Goal: Task Accomplishment & Management: Manage account settings

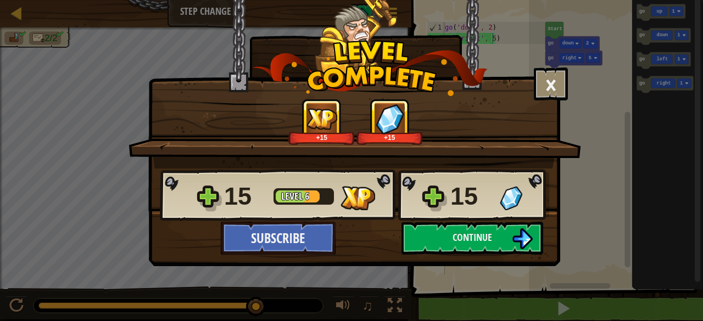
scroll to position [5, 3]
click at [480, 245] on button "Continue" at bounding box center [472, 238] width 142 height 33
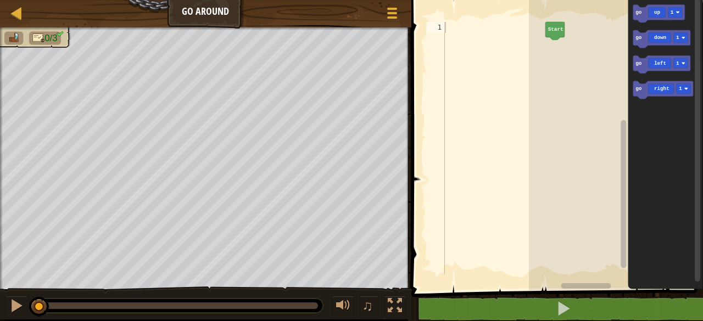
click at [464, 29] on div at bounding box center [494, 159] width 103 height 275
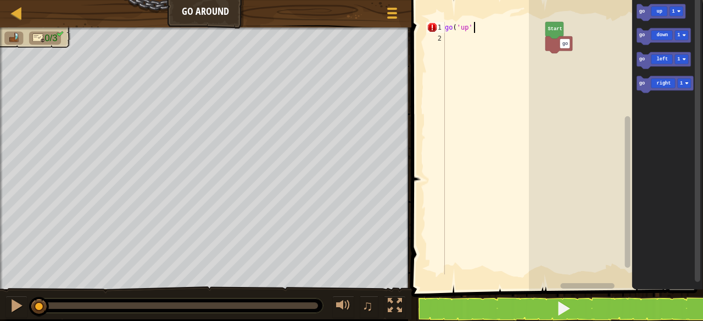
scroll to position [5, 2]
type textarea "go('up', 2)"
type textarea "go('right', 3)"
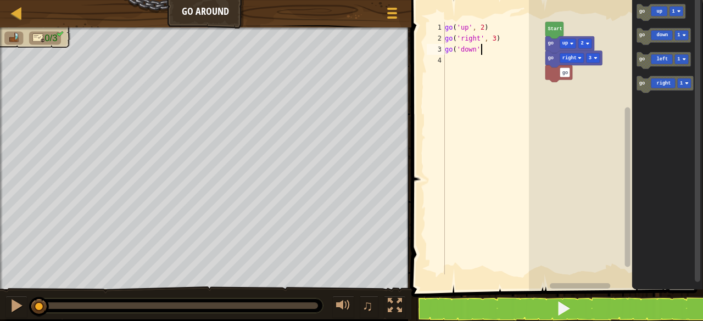
scroll to position [5, 3]
click at [474, 49] on div "go ( 'up' , 2 ) go ( 'right' , 3 ) go ( 'down' 2 )" at bounding box center [494, 159] width 103 height 275
click at [477, 49] on div "go ( 'up' , 2 ) go ( 'right' , 3 ) go ( 'down' 2 )" at bounding box center [494, 159] width 103 height 275
type textarea "go('down', 2)"
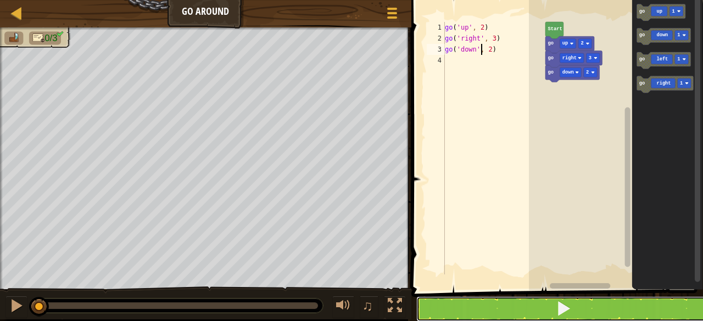
click at [484, 297] on button at bounding box center [563, 308] width 295 height 25
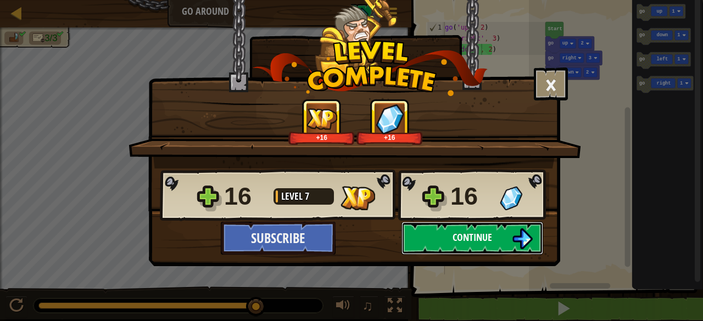
click at [479, 232] on span "Continue" at bounding box center [472, 238] width 40 height 14
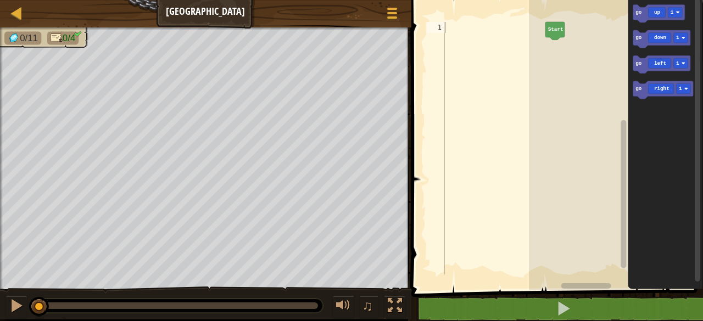
click at [466, 33] on div at bounding box center [494, 159] width 103 height 275
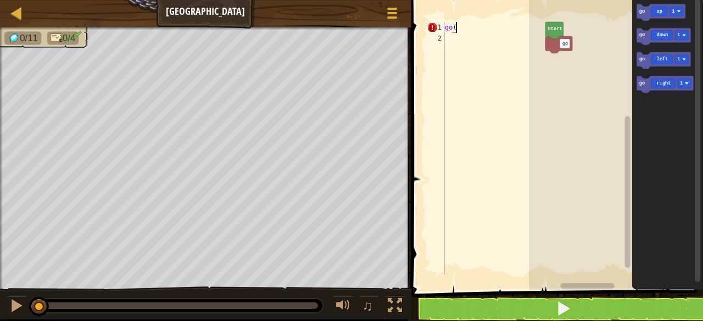
scroll to position [5, 1]
type textarea "go('uo', 3)"
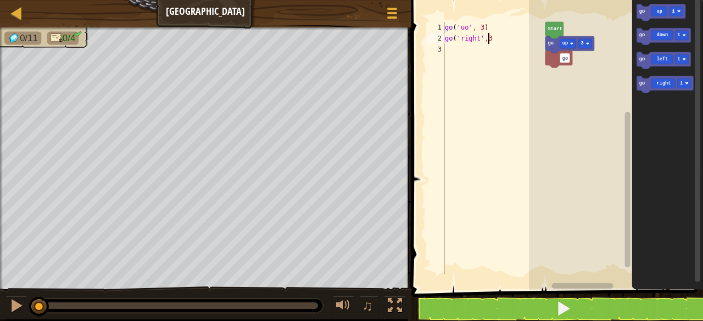
type textarea "go('right',3)"
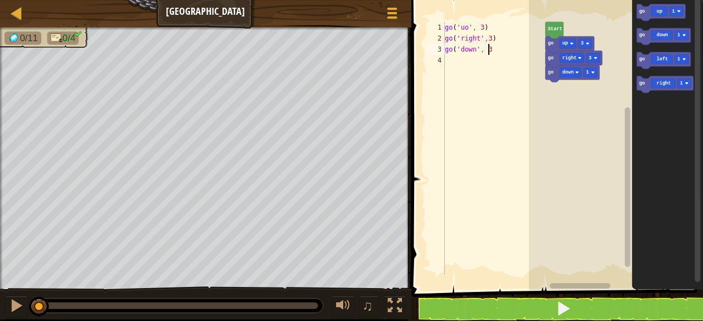
type textarea "go('down', 3)"
click at [483, 39] on div "go ( 'uo' , 3 ) go ( 'right' , 3 ) go ( 'down' , 3 )" at bounding box center [494, 159] width 103 height 275
click at [519, 47] on div "go ( 'uo' , 3 ) go ( 'right' , c3 ) go ( 'down' , 3 )" at bounding box center [494, 159] width 103 height 275
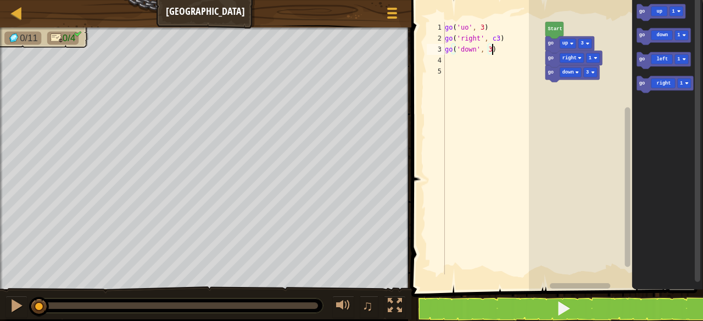
click at [490, 38] on div "go ( 'uo' , 3 ) go ( 'right' , c3 ) go ( 'down' , 3 )" at bounding box center [494, 159] width 103 height 275
click at [494, 47] on div "go ( 'uo' , 3 ) go ( 'right' , 3 ) go ( 'down' , 3 )" at bounding box center [494, 159] width 103 height 275
type textarea "go('down', 3)"
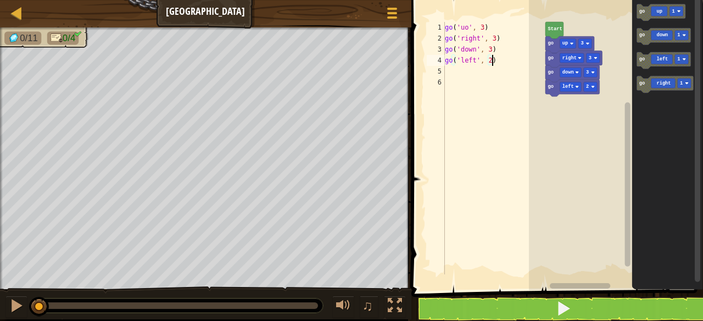
click at [486, 60] on div "go ( 'uo' , 3 ) go ( 'right' , 3 ) go ( 'down' , 3 ) go ( 'left' , 2 )" at bounding box center [494, 159] width 103 height 275
click at [484, 60] on div "go ( 'uo' , 3 ) go ( 'right' , 3 ) go ( 'down' , 3 ) go ( 'left' , 2 )" at bounding box center [494, 159] width 103 height 275
type textarea "go('left',2)"
click at [494, 77] on div "go ( 'uo' , 3 ) go ( 'right' , 3 ) go ( 'down' , 3 ) go ( 'left' , 2 )" at bounding box center [494, 159] width 103 height 275
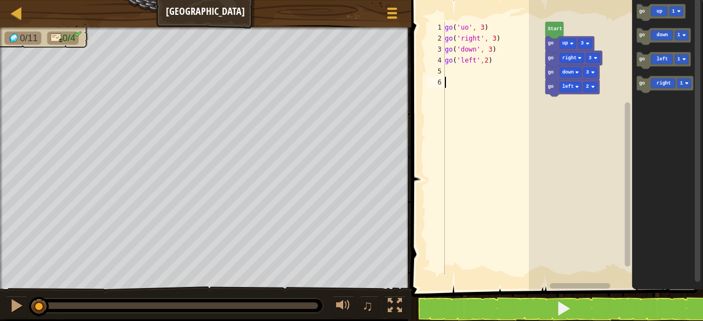
scroll to position [5, 0]
click at [481, 63] on div "go ( 'uo' , 3 ) go ( 'right' , 3 ) go ( 'down' , 3 ) go ( 'left' , 2 )" at bounding box center [494, 159] width 103 height 275
click at [485, 52] on div "go ( 'uo' , 3 ) go ( 'right' , 3 ) go ( 'down' , 3 ) go ( 'left' , 2 )" at bounding box center [494, 159] width 103 height 275
click at [489, 40] on div "go ( 'uo' , 3 ) go ( 'right' , 3 ) go ( 'down' , 3 ) go ( 'left' , 2 )" at bounding box center [494, 159] width 103 height 275
click at [477, 31] on div "go ( 'uo' , 3 ) go ( 'right' , 3 ) go ( 'down' , 3 ) go ( 'left' , 2 )" at bounding box center [494, 159] width 103 height 275
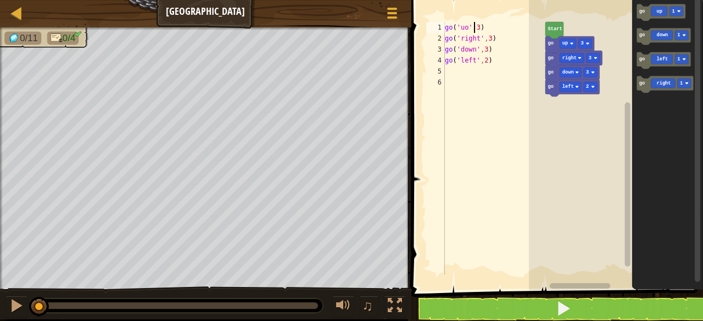
click at [481, 42] on div "go ( 'uo' , 3 ) go ( 'right' , 3 ) go ( 'down' , 3 ) go ( 'left' , 2 )" at bounding box center [494, 159] width 103 height 275
click at [546, 282] on icon "Blockly Workspace" at bounding box center [576, 286] width 94 height 8
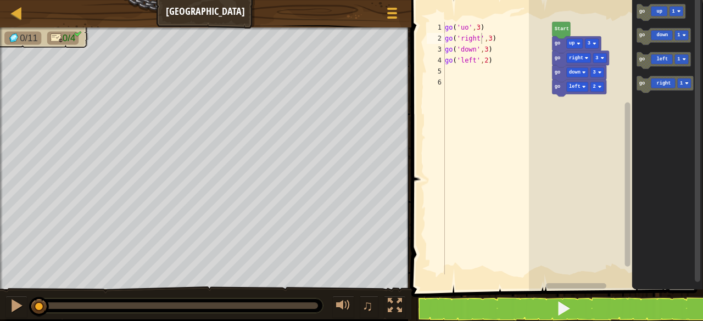
click at [558, 287] on rect "Blockly Workspace" at bounding box center [575, 285] width 61 height 5
click at [553, 287] on rect "Blockly Workspace" at bounding box center [574, 285] width 61 height 5
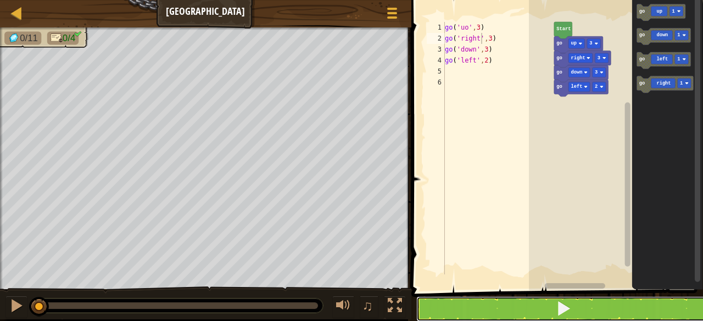
click at [555, 309] on button at bounding box center [563, 308] width 295 height 25
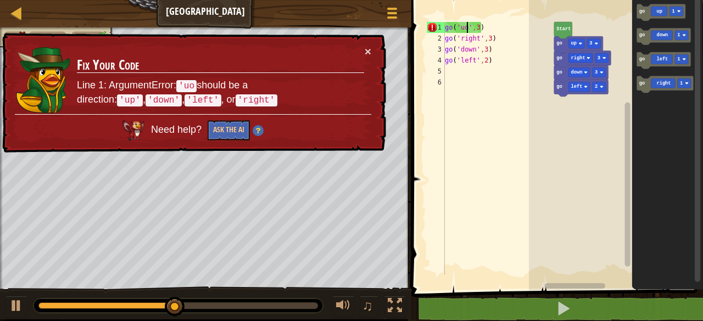
click at [467, 29] on div "go ( 'uo' , 3 ) go ( 'right' , 3 ) go ( 'down' , 3 ) go ( 'left' , 2 )" at bounding box center [494, 159] width 103 height 275
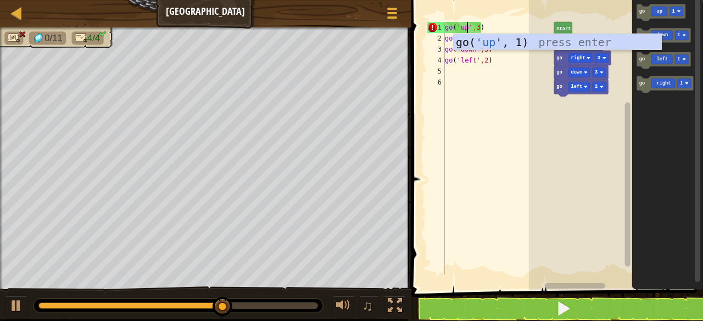
scroll to position [5, 1]
type textarea "go('up',3)"
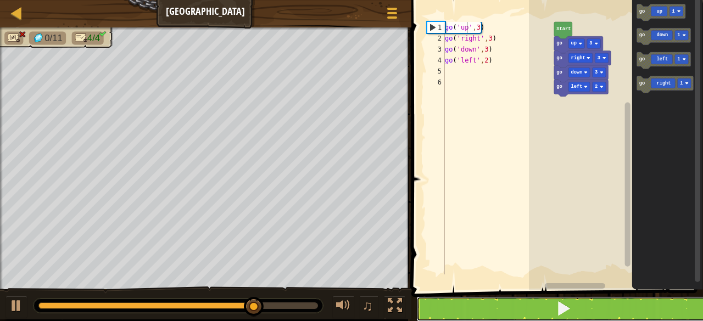
click at [507, 309] on button at bounding box center [563, 308] width 295 height 25
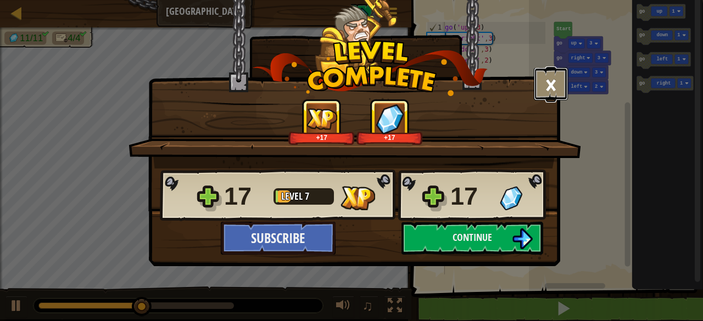
click at [547, 93] on button "×" at bounding box center [551, 84] width 34 height 33
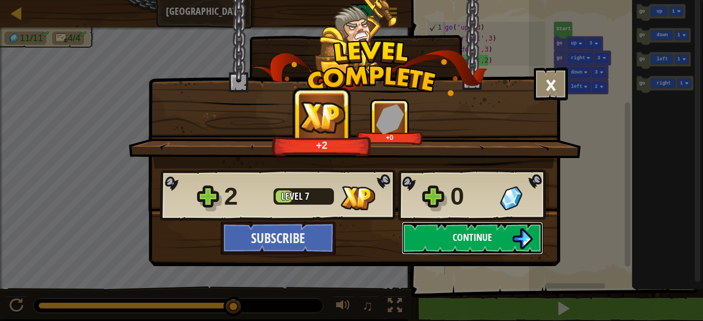
click at [416, 236] on button "Continue" at bounding box center [472, 238] width 142 height 33
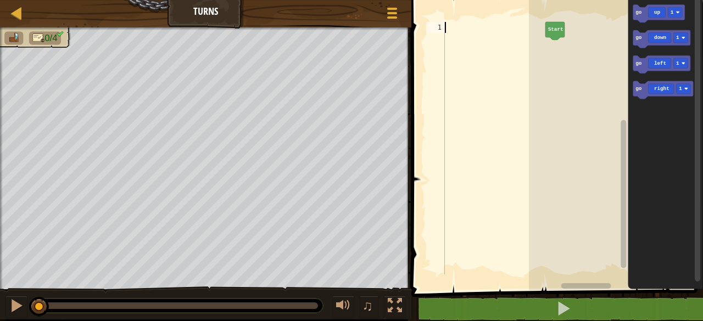
click at [481, 38] on div at bounding box center [494, 159] width 103 height 275
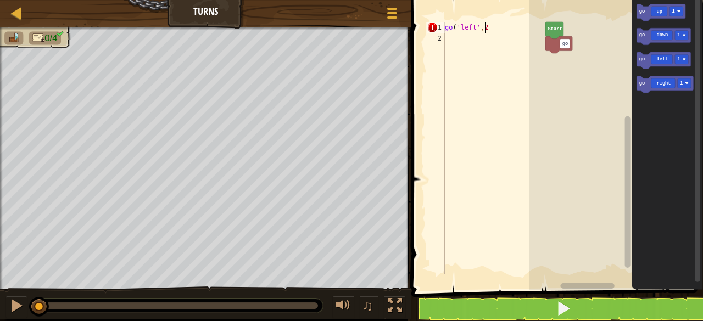
scroll to position [5, 3]
type textarea "go('left',2)"
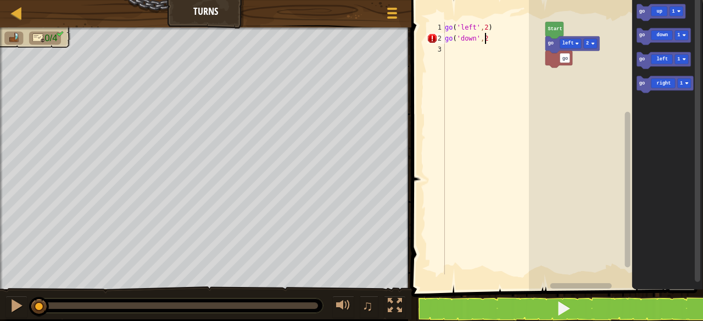
type textarea "go('down',2)"
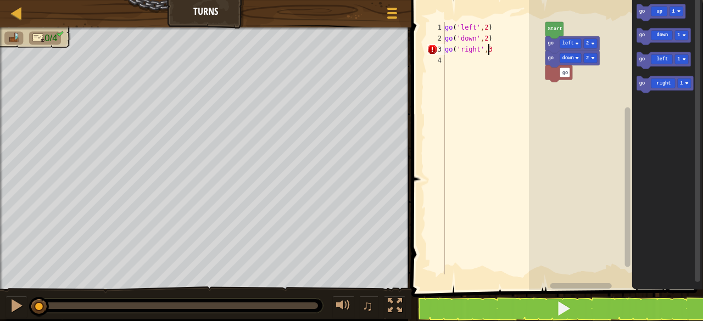
type textarea "go('right',3)"
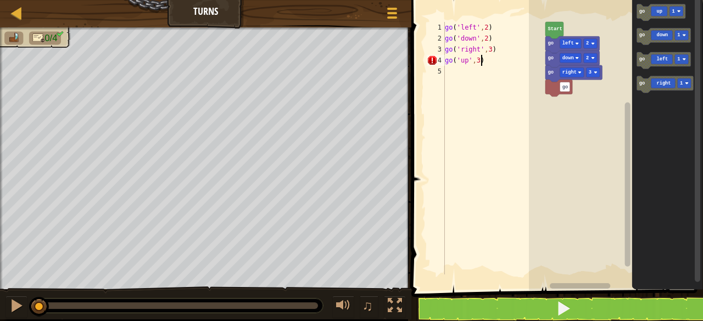
scroll to position [5, 2]
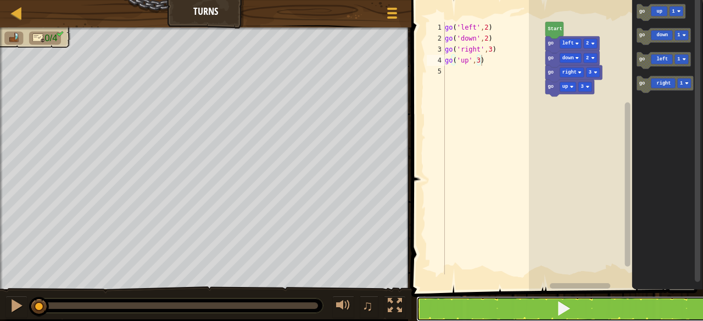
click at [536, 306] on button at bounding box center [563, 308] width 295 height 25
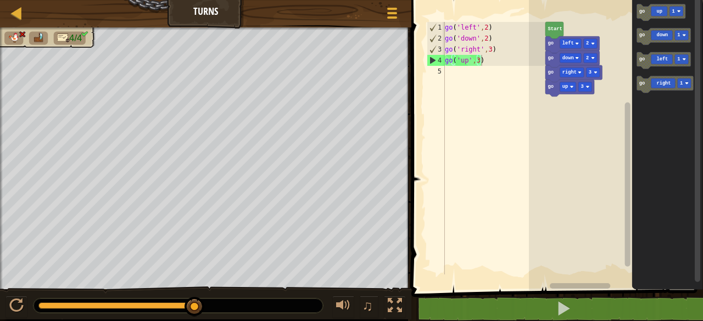
click at [488, 49] on div "go ( 'left' , 2 ) go ( 'down' , 2 ) go ( 'right' , 3 ) go ( 'up' , 3 )" at bounding box center [494, 159] width 103 height 275
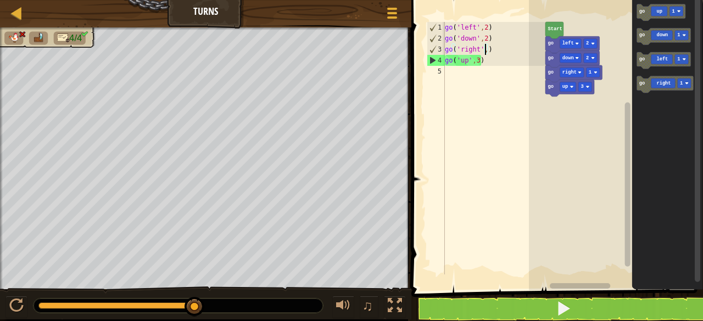
scroll to position [5, 3]
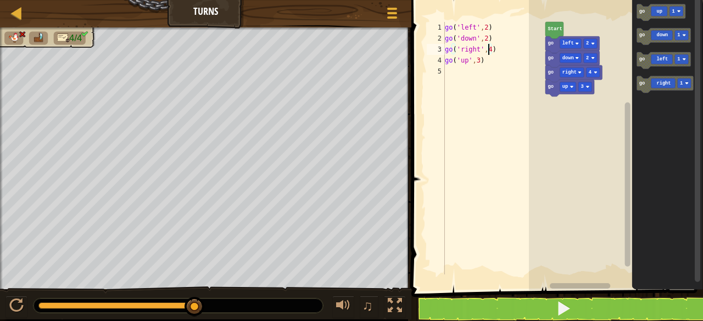
type textarea "go('right',4)"
click at [492, 295] on span at bounding box center [558, 130] width 300 height 335
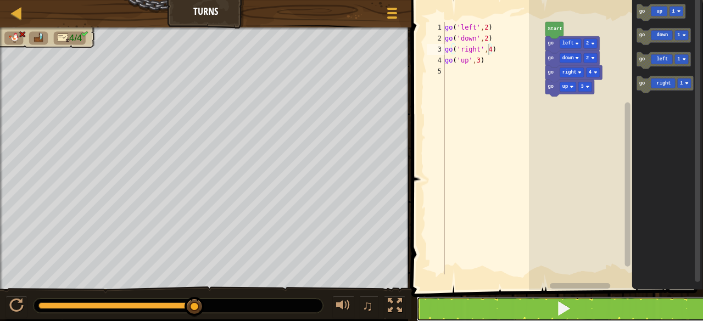
click at [492, 305] on button at bounding box center [563, 308] width 295 height 25
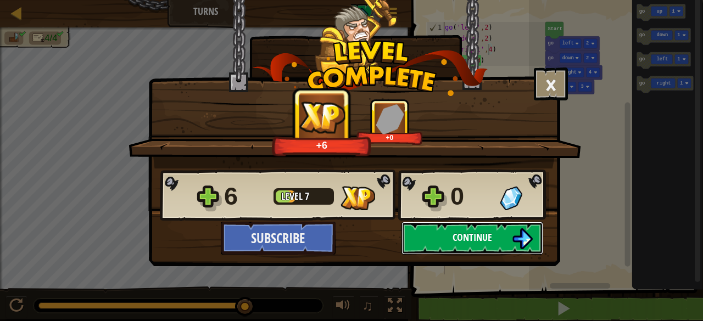
click at [426, 248] on button "Continue" at bounding box center [472, 238] width 142 height 33
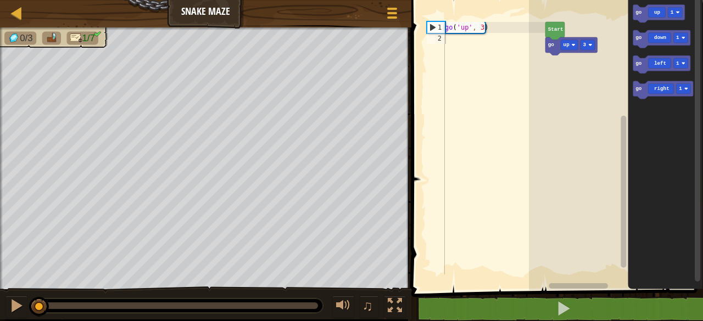
click at [471, 52] on div "go ( 'up' , 3 )" at bounding box center [494, 159] width 103 height 275
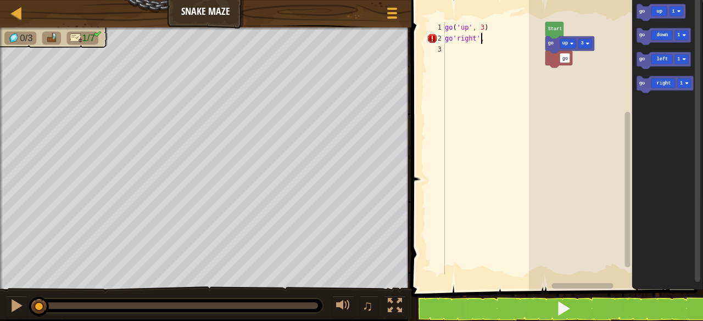
scroll to position [5, 3]
type textarea "go'right',2)"
click at [454, 38] on div "go ( 'up' , 3 ) go 'right' , 2 ) go ( 'up' , 1 )" at bounding box center [494, 159] width 103 height 275
type textarea "go('right',2)"
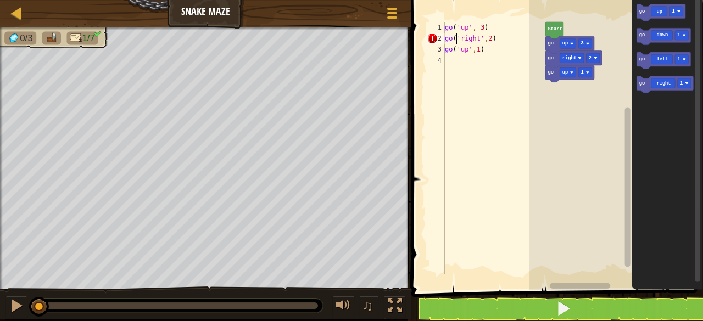
scroll to position [5, 1]
click at [480, 70] on div "go ( 'up' , 3 ) go ( 'right' , 2 ) go ( 'up' , 1 )" at bounding box center [494, 159] width 103 height 275
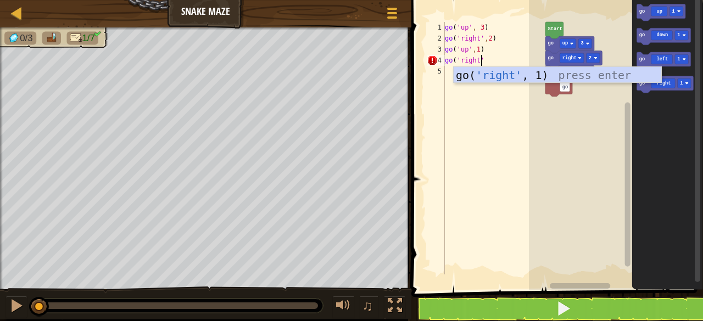
scroll to position [5, 3]
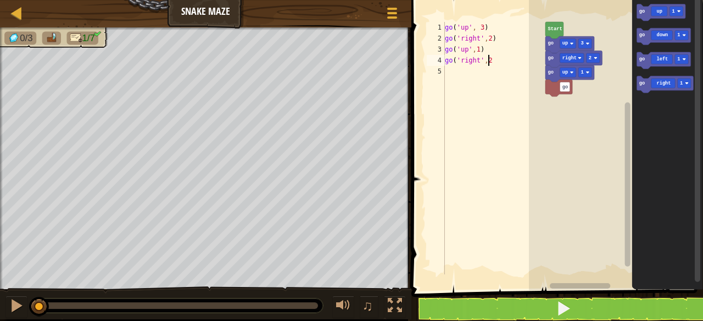
type textarea "go('right',2)"
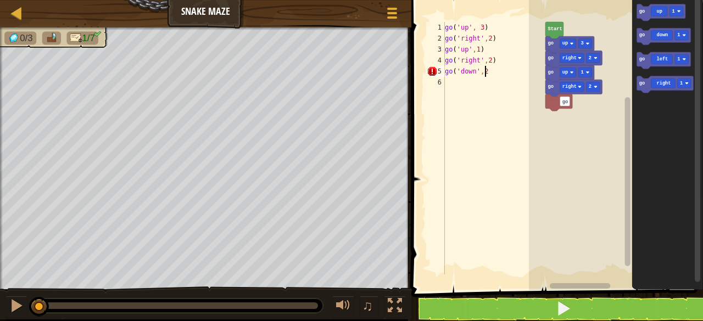
type textarea "go('down',2)"
type textarea "go('right', 2)"
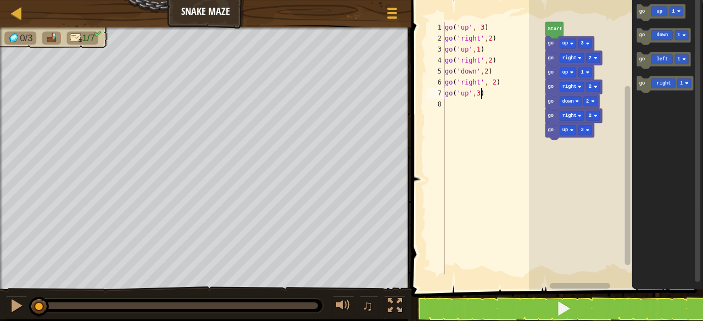
scroll to position [5, 2]
type textarea "go('up',3)"
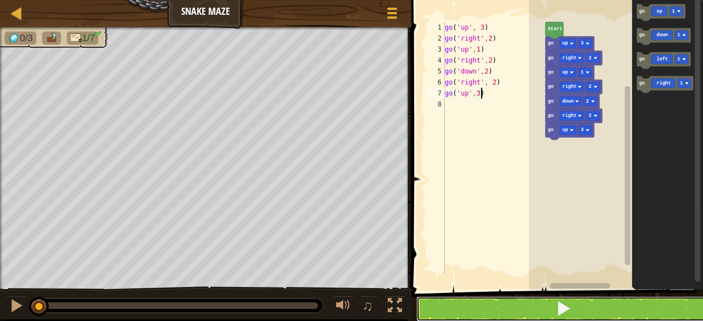
click at [491, 303] on button at bounding box center [563, 308] width 295 height 25
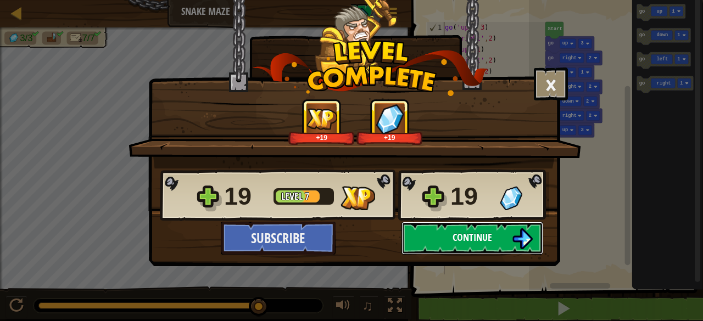
click at [503, 240] on button "Continue" at bounding box center [472, 238] width 142 height 33
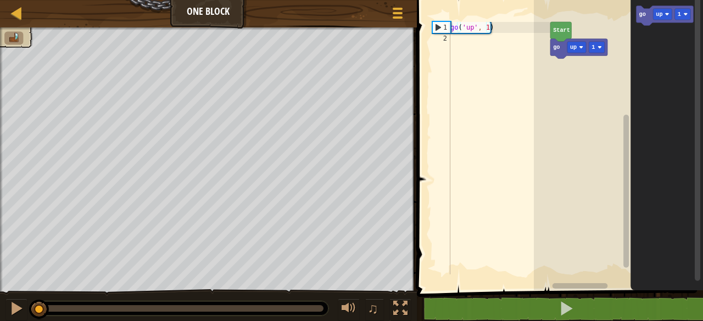
click at [498, 54] on div "go ( 'up' , 1 )" at bounding box center [499, 159] width 103 height 275
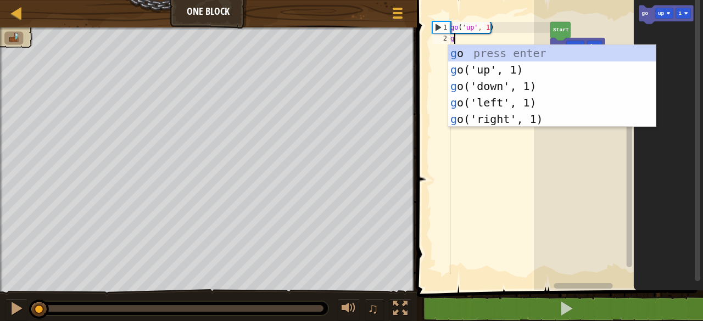
scroll to position [5, 0]
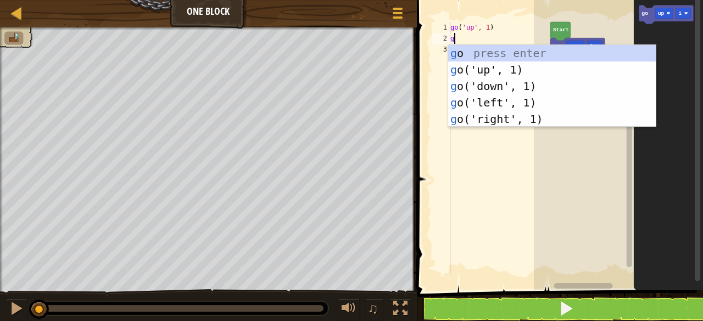
click at [486, 26] on div "go ( 'up' , 1 ) g" at bounding box center [499, 159] width 103 height 275
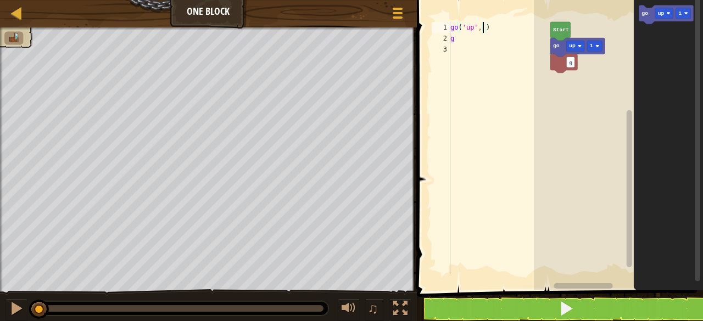
scroll to position [5, 2]
click at [469, 35] on div "go ( 'up' , 2 ) g" at bounding box center [499, 159] width 103 height 275
type textarea "go('left',3)"
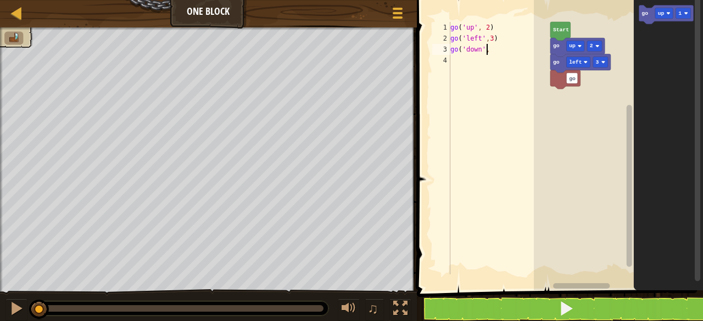
scroll to position [5, 2]
type textarea "go('down', 2)"
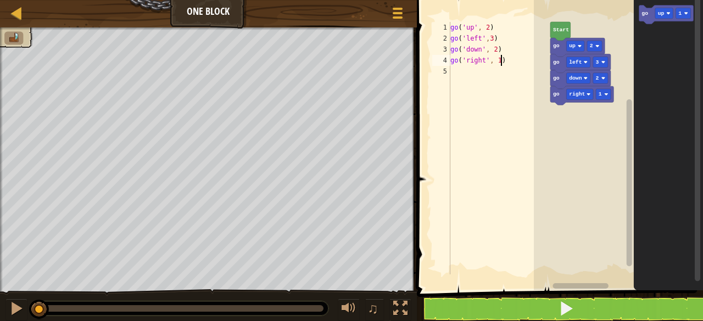
scroll to position [5, 3]
type textarea "go('right', 1)"
click at [506, 308] on button at bounding box center [566, 308] width 289 height 25
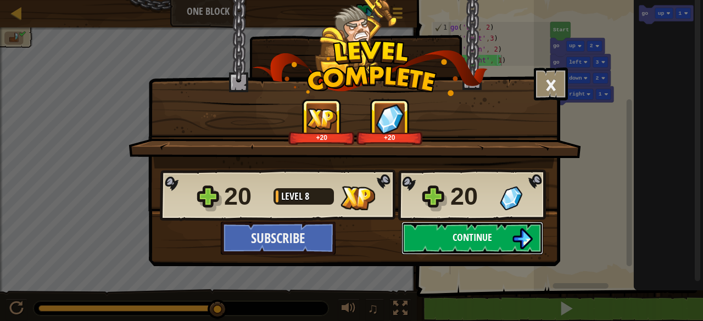
click at [451, 241] on button "Continue" at bounding box center [472, 238] width 142 height 33
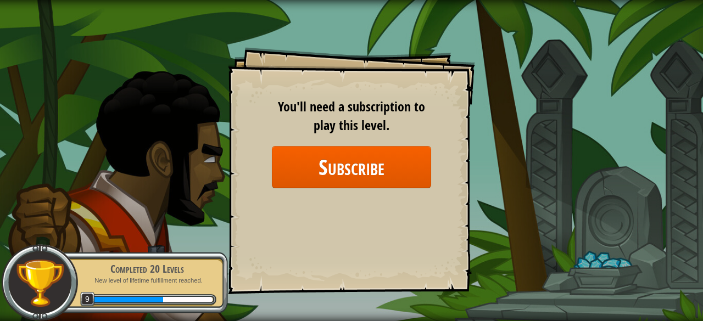
click at [529, 14] on div "Goals Start Level Error loading from server. Try refreshing the page. You'll ne…" at bounding box center [351, 160] width 703 height 321
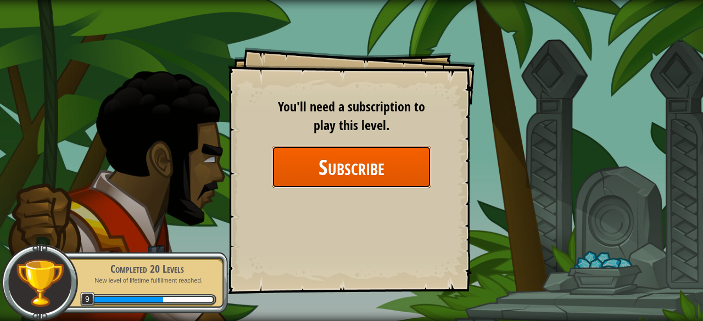
click at [411, 158] on button "Subscribe" at bounding box center [351, 167] width 159 height 42
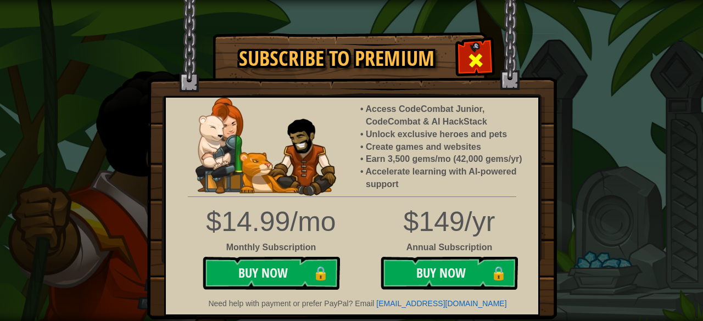
click at [477, 59] on span at bounding box center [476, 61] width 18 height 18
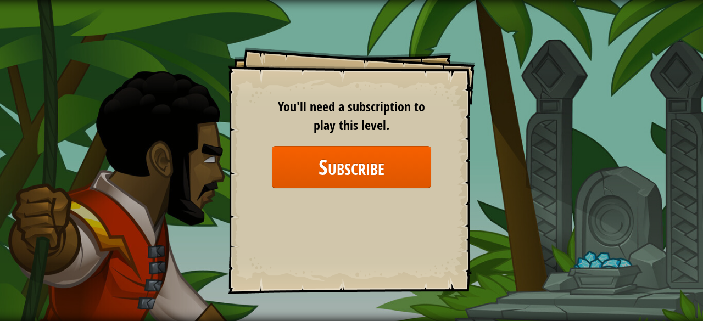
click at [576, 83] on div "Goals Start Level Error loading from server. Try refreshing the page. You'll ne…" at bounding box center [351, 160] width 703 height 321
click at [223, 72] on div "Goals Start Level Error loading from server. Try refreshing the page. You'll ne…" at bounding box center [351, 160] width 703 height 321
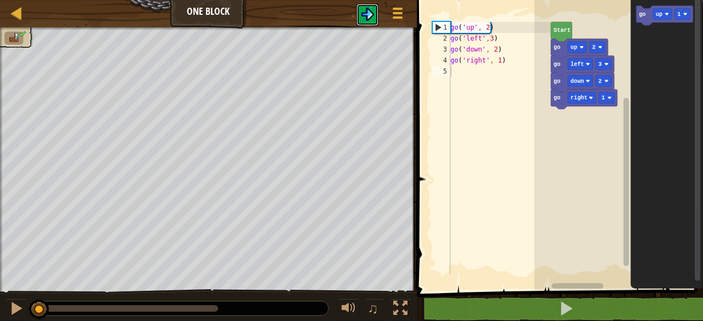
click at [359, 15] on button at bounding box center [367, 15] width 22 height 22
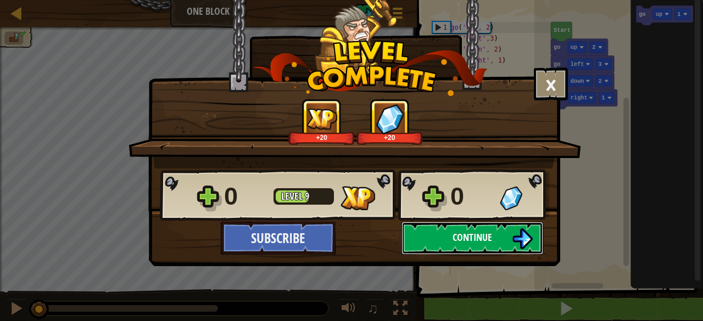
click at [439, 238] on button "Continue" at bounding box center [472, 238] width 142 height 33
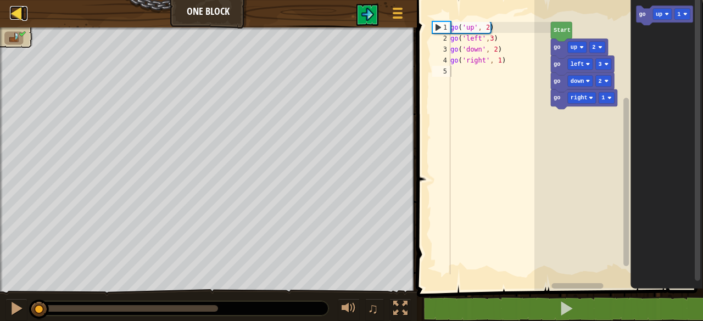
click at [21, 18] on div at bounding box center [17, 13] width 14 height 14
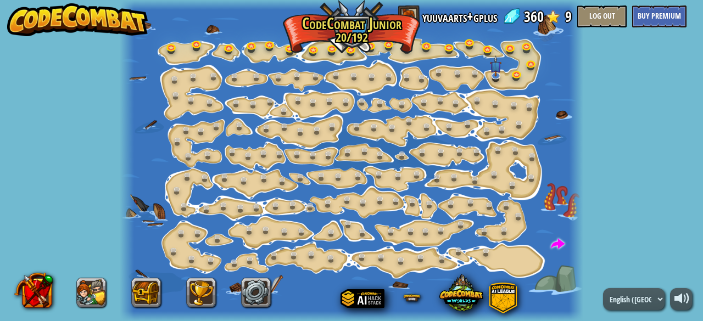
click at [326, 40] on div at bounding box center [351, 160] width 463 height 321
click at [104, 32] on img at bounding box center [77, 19] width 141 height 33
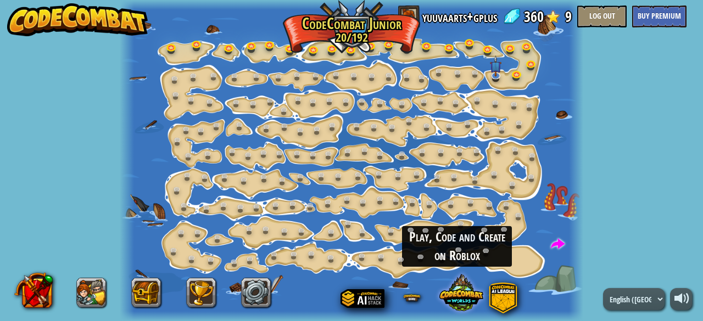
click at [452, 299] on span at bounding box center [461, 293] width 44 height 44
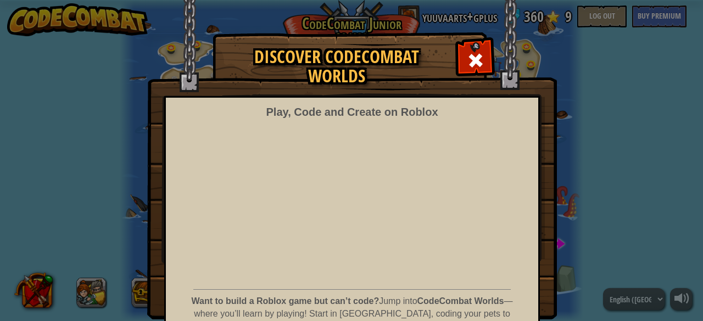
drag, startPoint x: 524, startPoint y: 149, endPoint x: 525, endPoint y: 167, distance: 18.7
click at [525, 167] on div "Play, Code and Create on Roblox Want to build a Roblox game but can’t code? Jum…" at bounding box center [352, 252] width 376 height 313
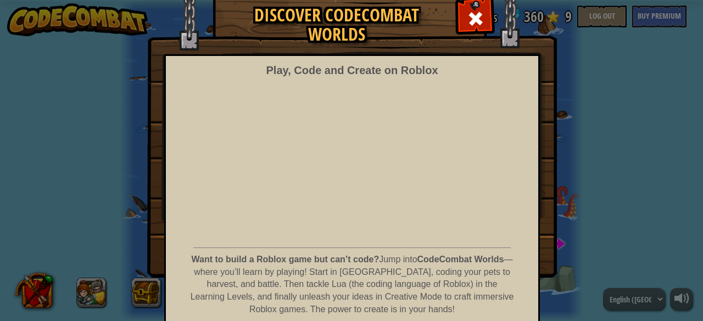
scroll to position [43, 0]
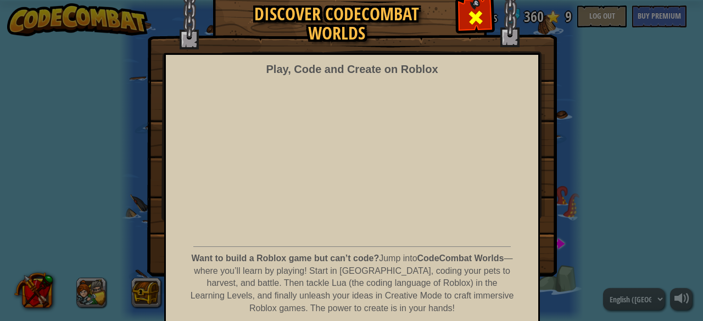
click at [475, 17] on span at bounding box center [476, 18] width 18 height 18
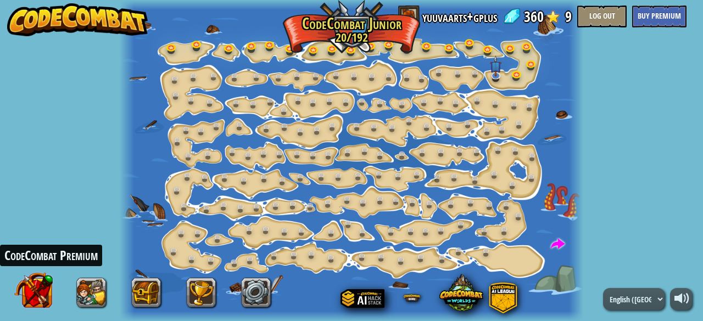
click at [23, 296] on button at bounding box center [33, 290] width 38 height 38
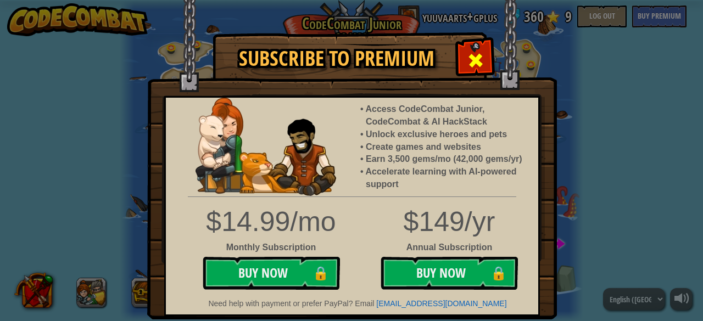
click at [467, 55] on span at bounding box center [476, 61] width 18 height 18
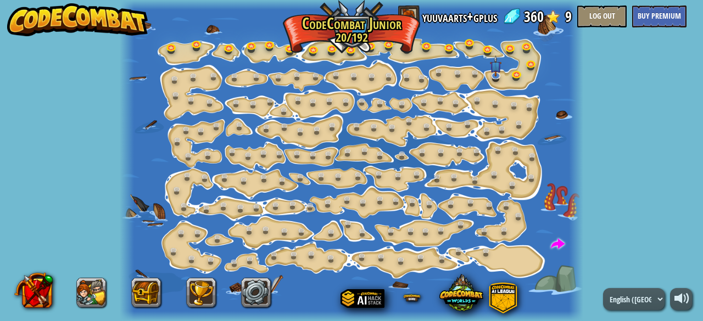
click at [358, 31] on div at bounding box center [351, 160] width 463 height 321
click at [480, 19] on link "yuuvaarts+gplus" at bounding box center [459, 16] width 75 height 22
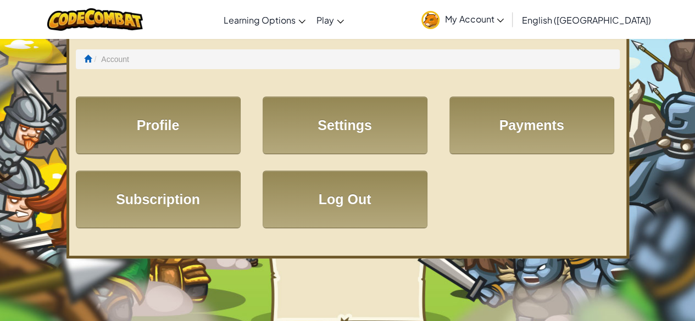
click at [439, 18] on img at bounding box center [430, 20] width 18 height 18
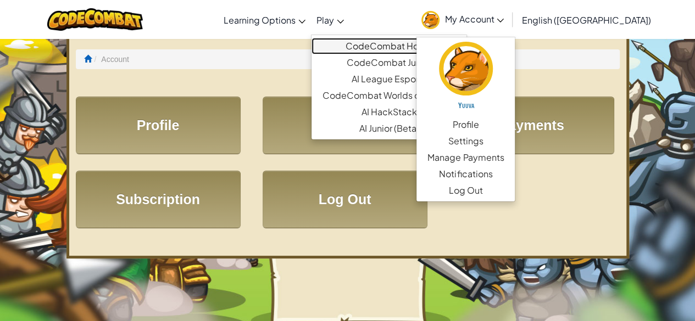
click at [372, 46] on link "CodeCombat Home" at bounding box center [388, 46] width 155 height 16
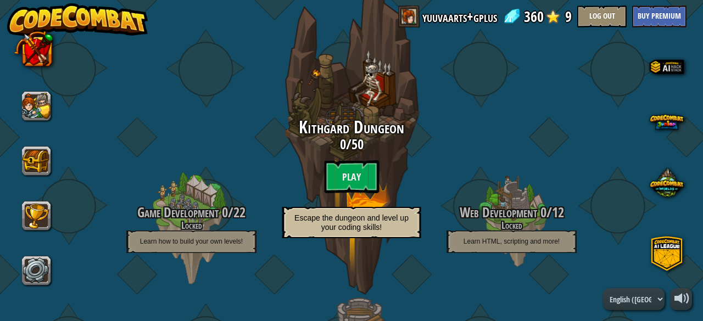
scroll to position [62, 0]
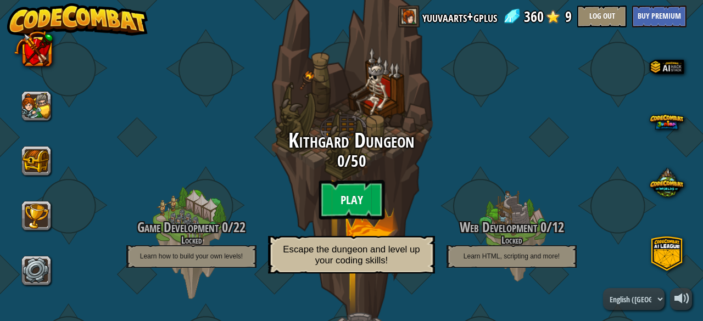
click at [337, 195] on btn "Play" at bounding box center [351, 200] width 66 height 40
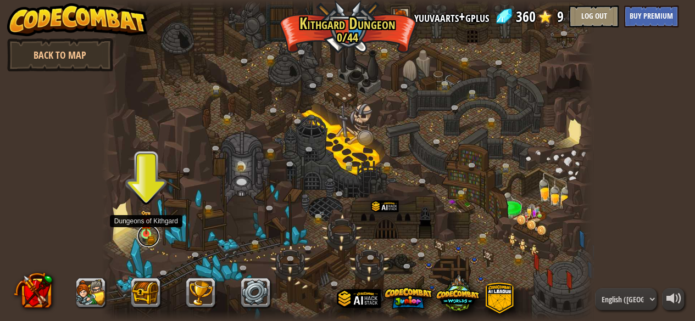
click at [149, 234] on link at bounding box center [148, 236] width 22 height 22
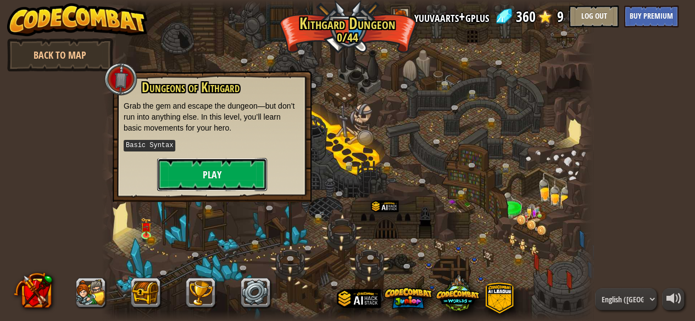
click at [197, 171] on button "Play" at bounding box center [212, 174] width 110 height 33
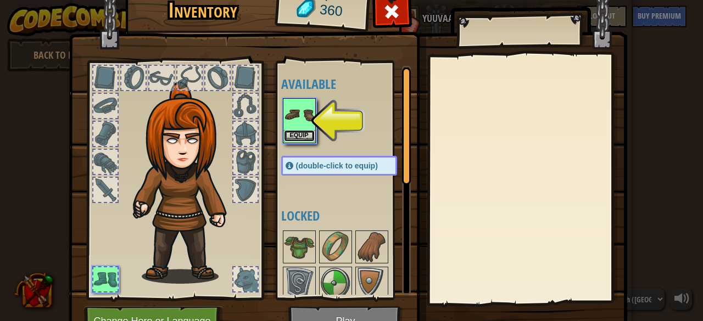
click at [300, 130] on button "Equip" at bounding box center [299, 136] width 31 height 12
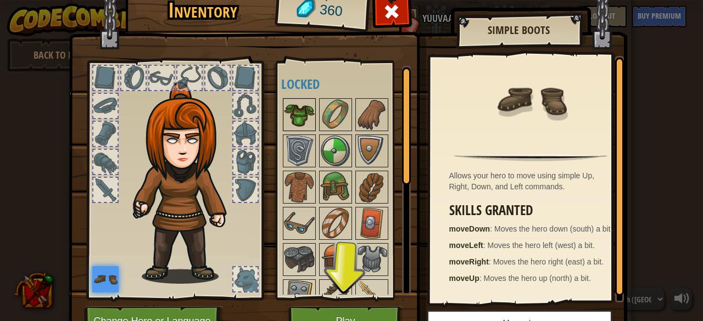
click at [292, 117] on img at bounding box center [299, 114] width 31 height 31
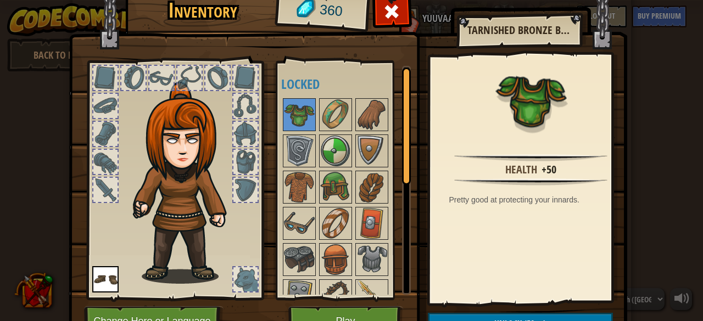
click at [238, 279] on div at bounding box center [245, 279] width 24 height 24
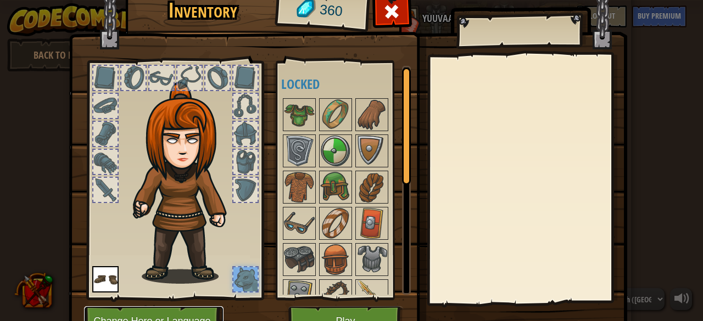
click at [176, 314] on button "Change Hero or Language" at bounding box center [153, 321] width 139 height 30
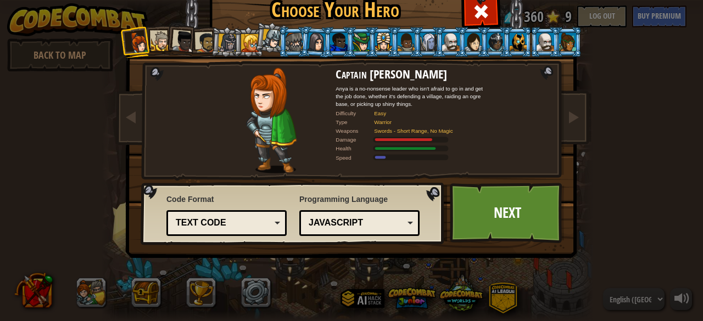
click at [347, 228] on div "JavaScript" at bounding box center [356, 223] width 95 height 13
click at [153, 39] on div at bounding box center [161, 41] width 20 height 20
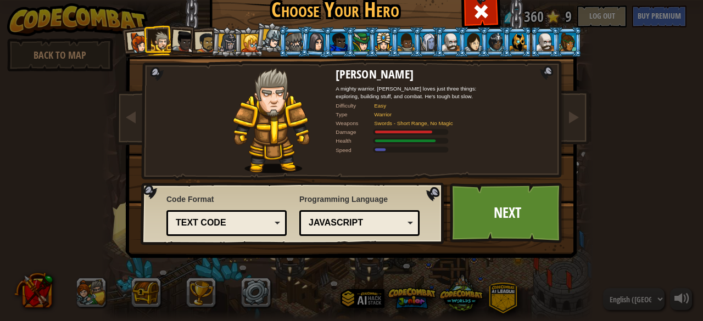
click at [132, 38] on div at bounding box center [139, 43] width 22 height 22
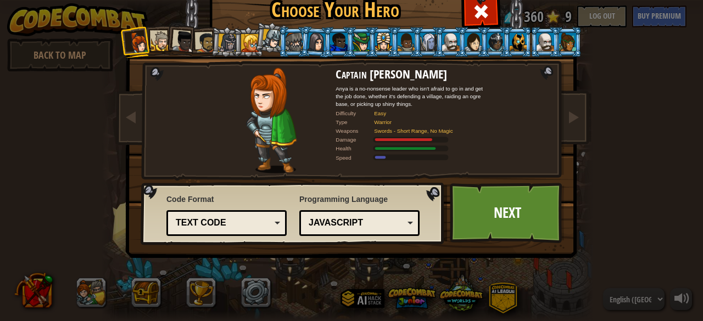
click at [153, 37] on div at bounding box center [161, 41] width 20 height 20
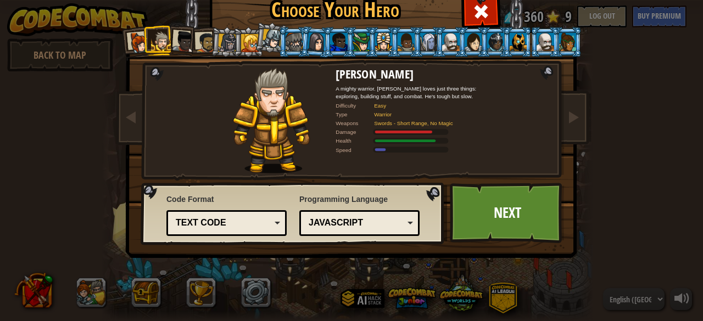
click at [138, 47] on div at bounding box center [139, 43] width 22 height 22
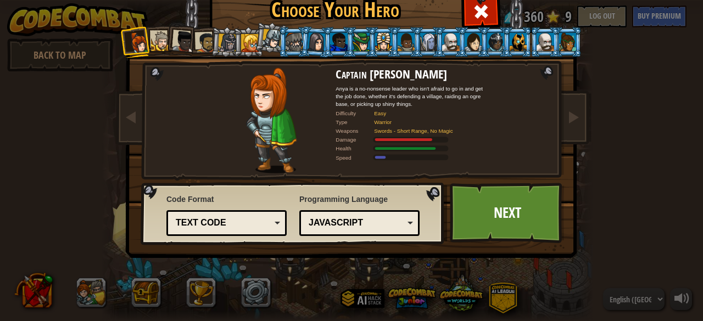
click at [173, 41] on div at bounding box center [183, 42] width 22 height 22
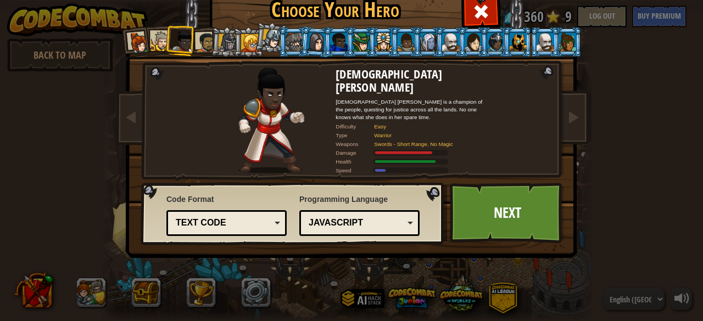
click at [140, 33] on div at bounding box center [139, 43] width 22 height 22
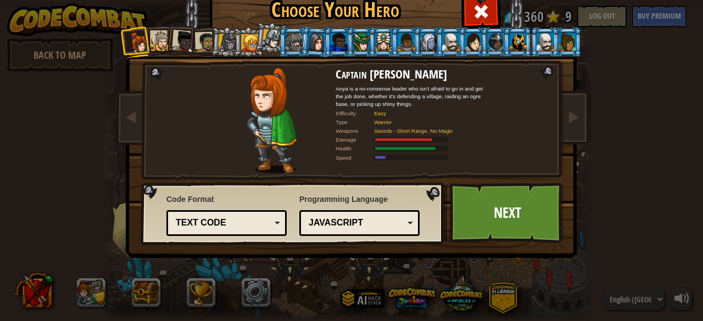
click at [153, 33] on div at bounding box center [161, 41] width 20 height 20
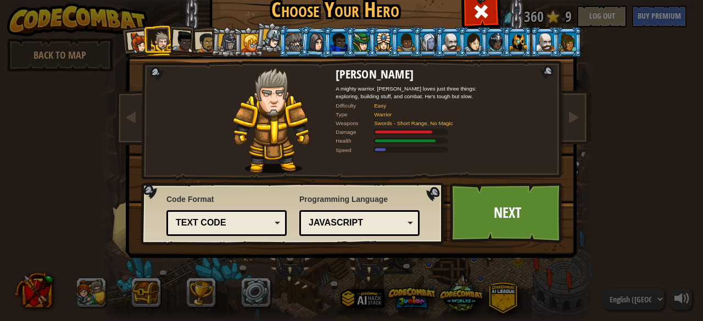
click at [173, 33] on div at bounding box center [183, 42] width 22 height 22
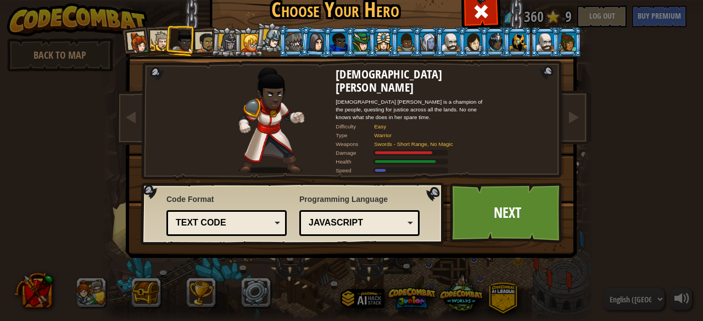
click at [210, 36] on li at bounding box center [225, 41] width 31 height 31
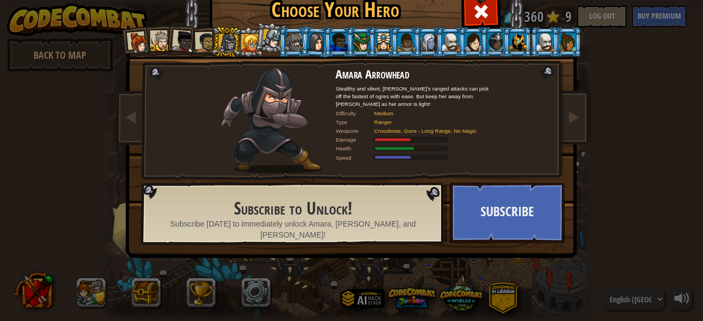
click at [199, 33] on div at bounding box center [205, 42] width 20 height 20
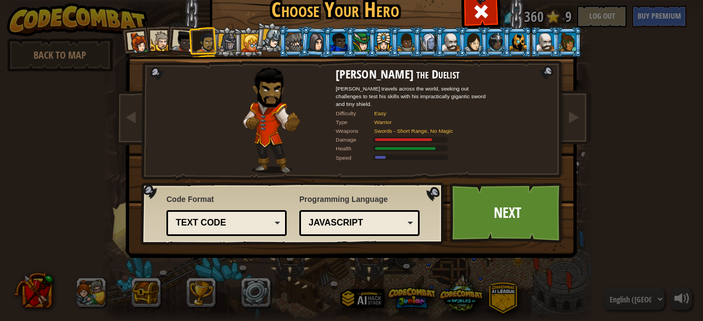
click at [267, 43] on div at bounding box center [272, 39] width 20 height 20
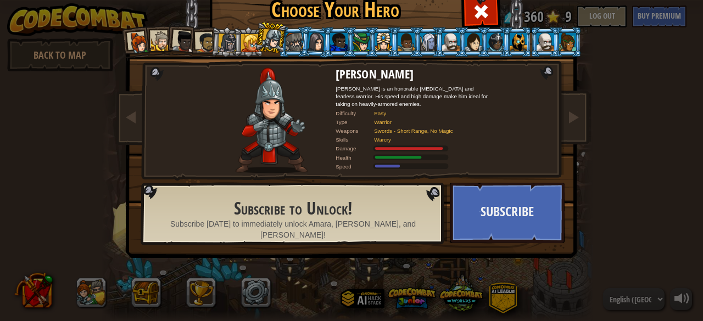
click at [293, 47] on div at bounding box center [294, 42] width 17 height 18
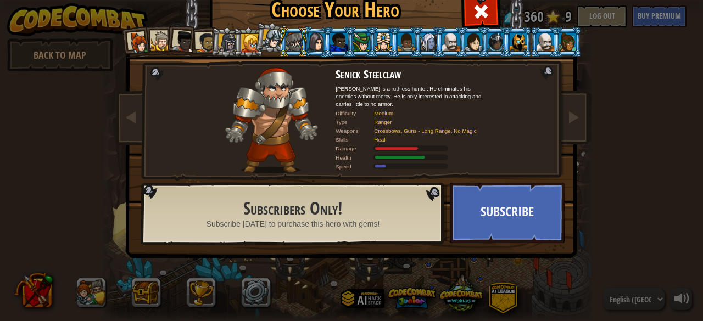
click at [262, 42] on div at bounding box center [272, 39] width 20 height 20
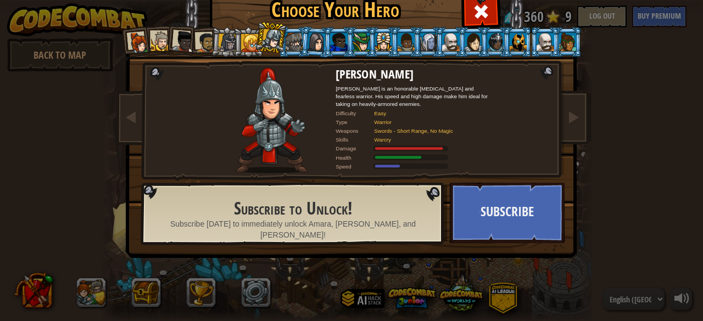
click at [323, 34] on li at bounding box center [338, 42] width 30 height 30
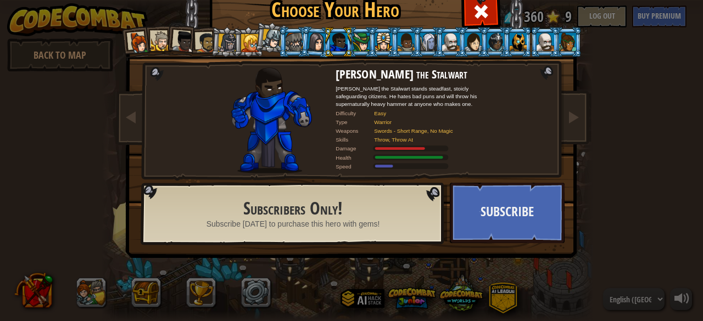
click at [352, 35] on div at bounding box center [360, 42] width 17 height 18
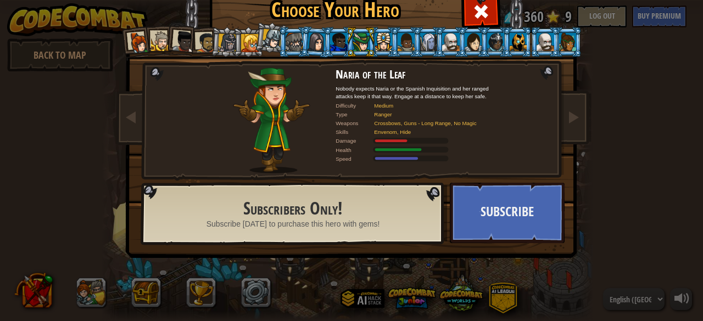
click at [378, 39] on div at bounding box center [383, 42] width 17 height 18
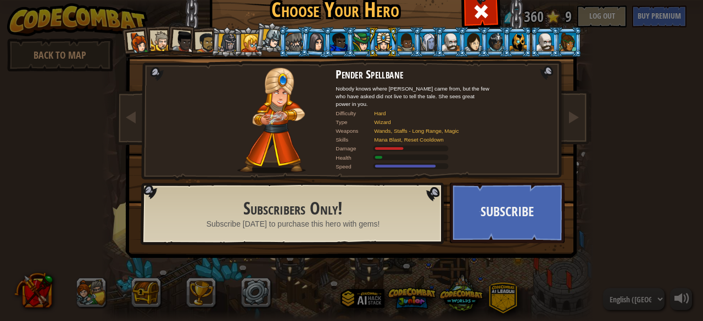
click at [415, 43] on li at bounding box center [428, 42] width 30 height 30
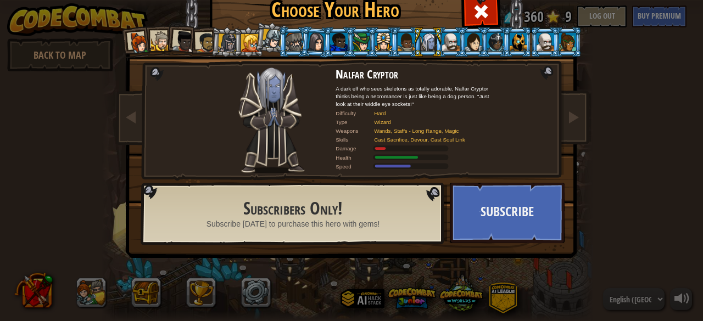
click at [494, 41] on div at bounding box center [495, 42] width 17 height 18
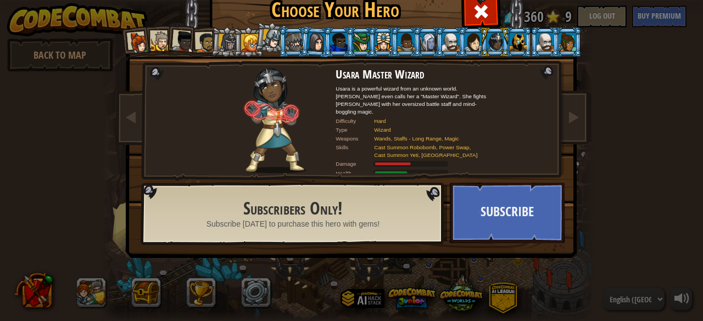
click at [517, 39] on div at bounding box center [518, 42] width 17 height 18
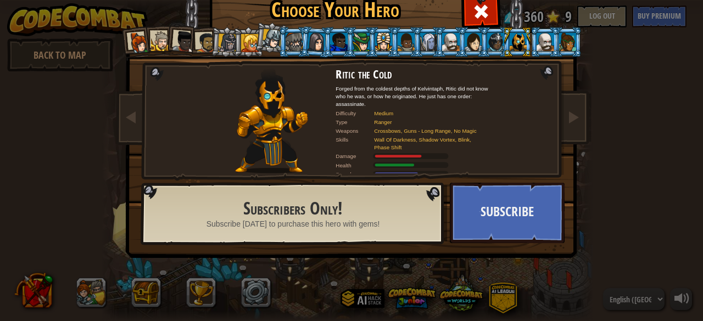
click at [133, 42] on div at bounding box center [139, 43] width 22 height 22
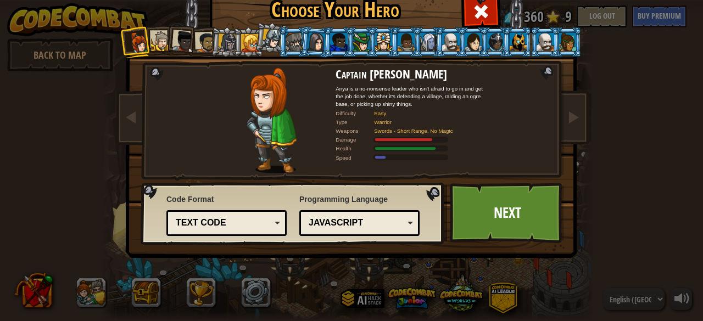
click at [178, 41] on div at bounding box center [183, 42] width 22 height 22
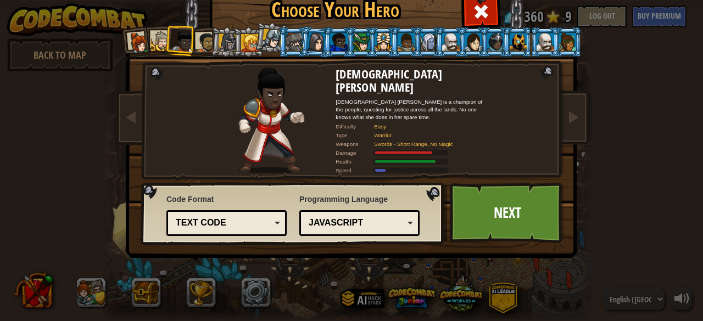
click at [198, 36] on div at bounding box center [205, 42] width 20 height 20
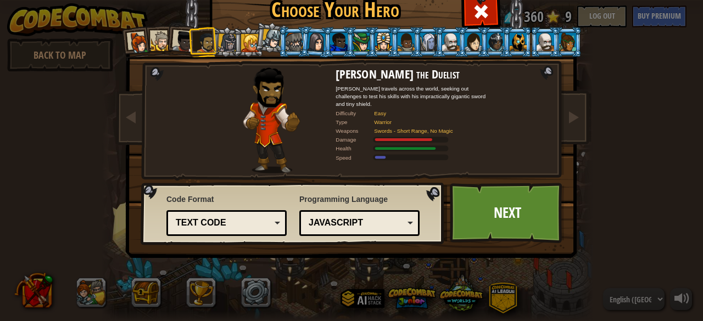
click at [140, 34] on div at bounding box center [139, 43] width 22 height 22
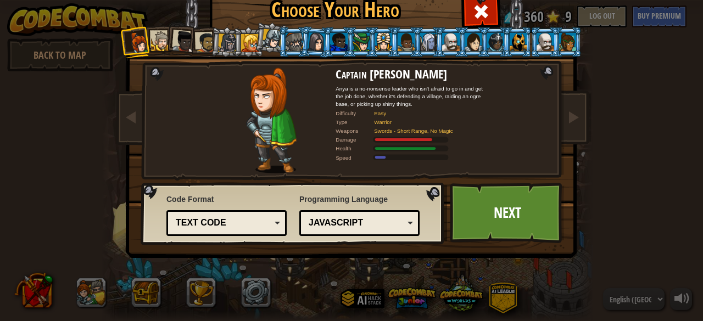
click at [253, 220] on div "Text code" at bounding box center [223, 223] width 95 height 13
click at [272, 311] on div "Choose Your Hero 360 Captain [PERSON_NAME] is a no-nonsense leader who isn't af…" at bounding box center [351, 164] width 450 height 361
click at [351, 225] on div "JavaScript" at bounding box center [356, 223] width 95 height 13
